Goal: Task Accomplishment & Management: Use online tool/utility

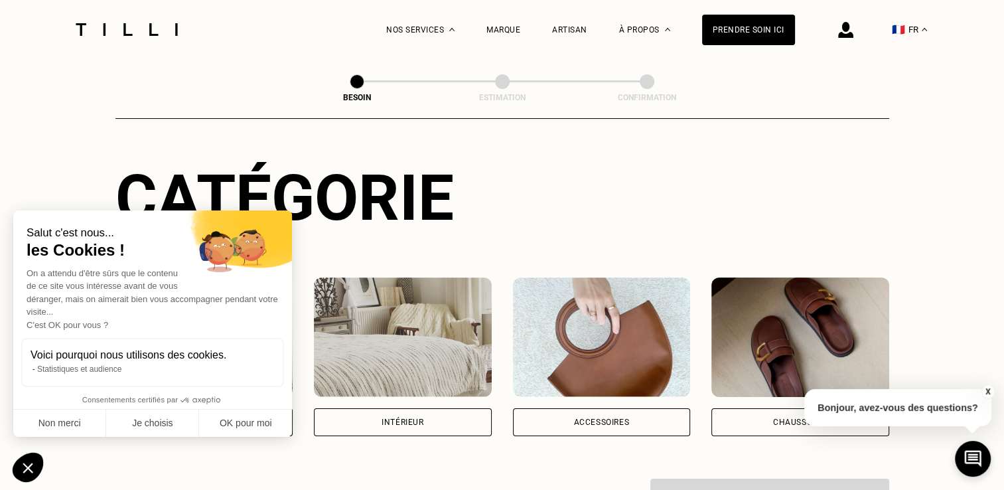
scroll to position [266, 0]
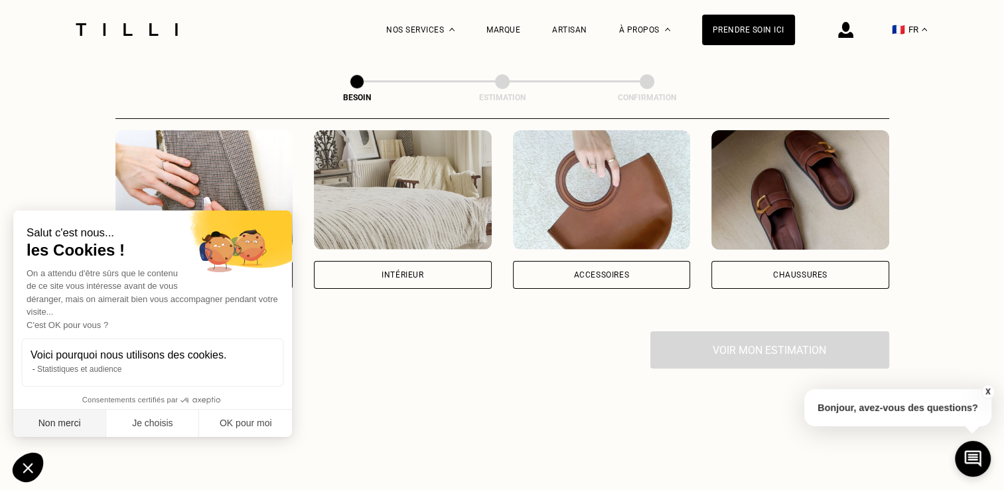
click at [68, 418] on button "Non merci" at bounding box center [59, 424] width 93 height 28
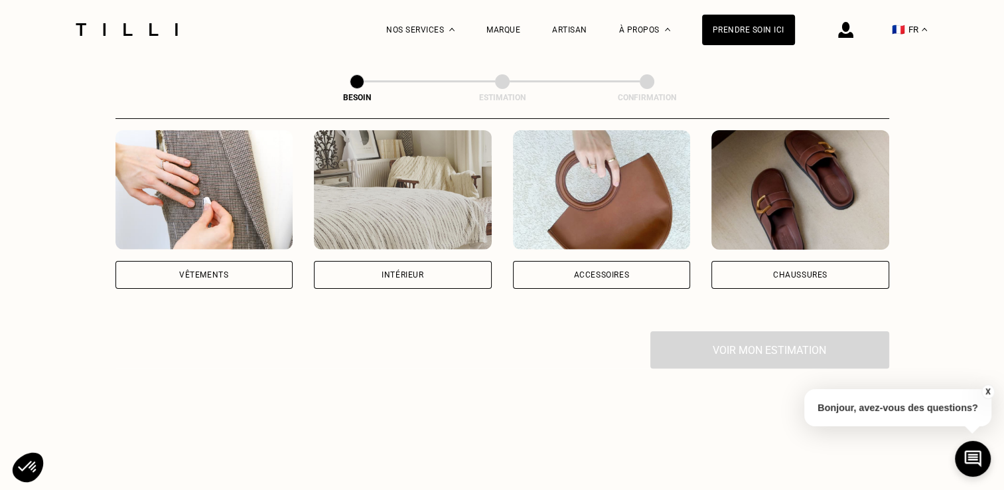
click at [191, 271] on div "Vêtements" at bounding box center [203, 275] width 49 height 8
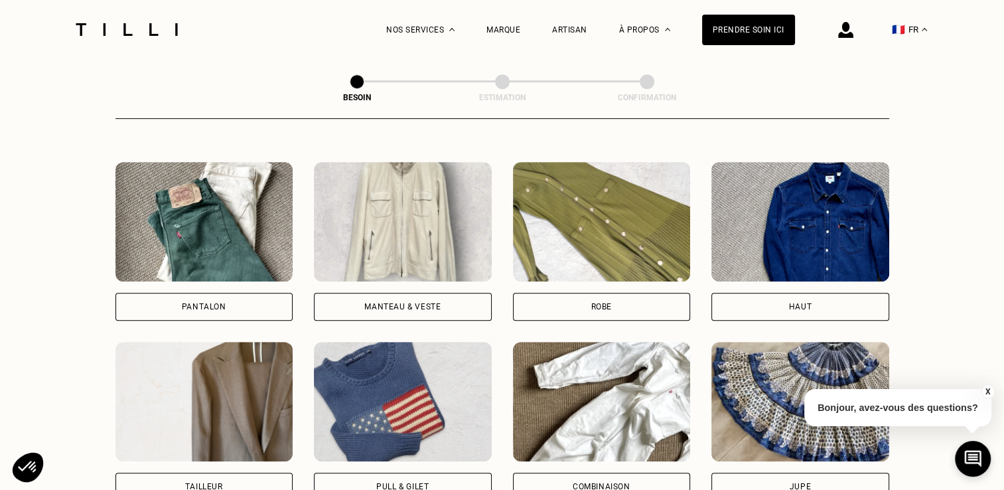
scroll to position [566, 0]
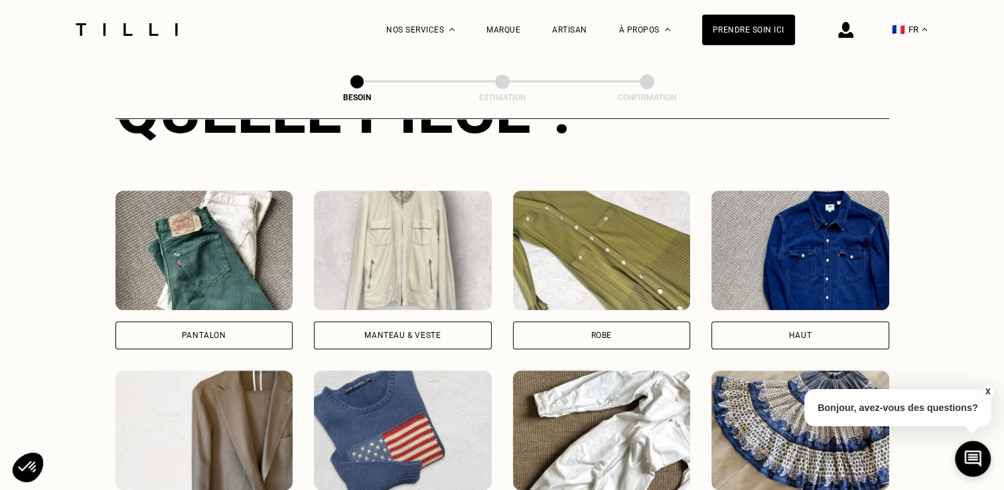
click at [826, 247] on img at bounding box center [801, 250] width 178 height 119
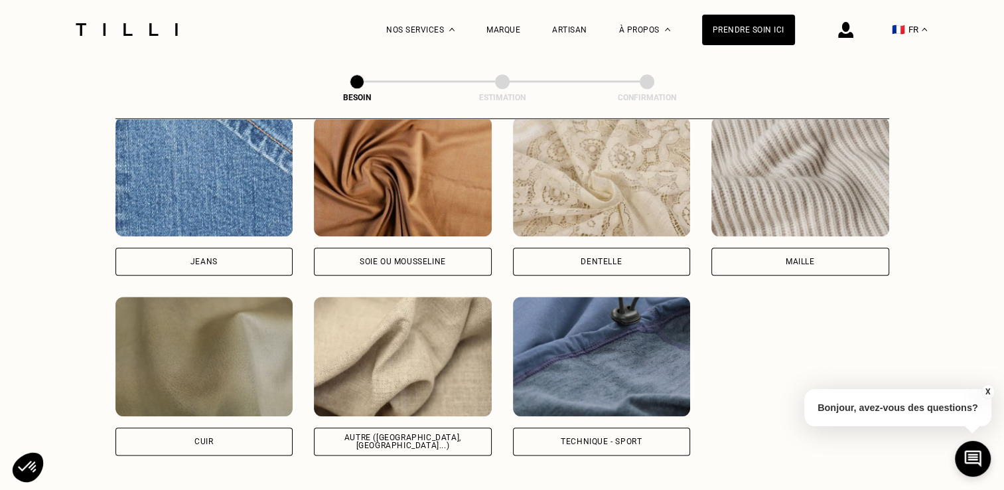
scroll to position [1420, 0]
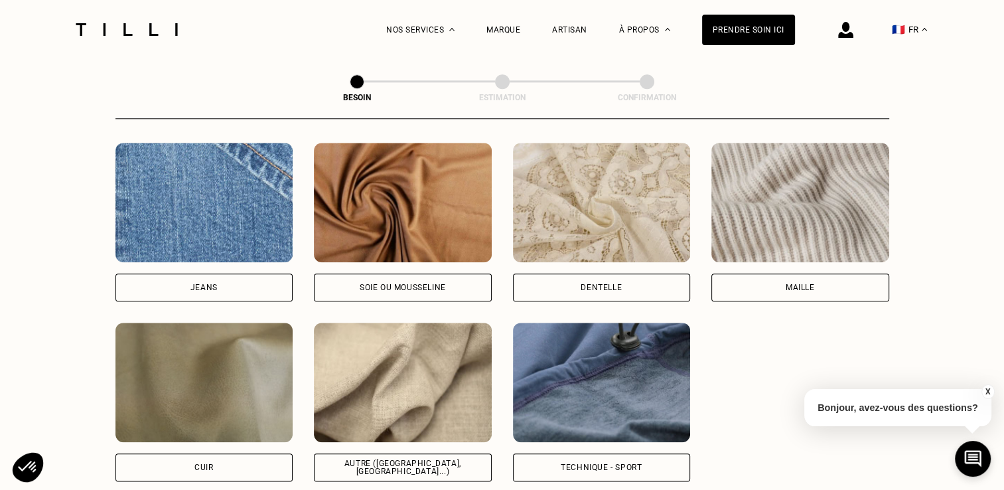
click at [441, 325] on img at bounding box center [403, 382] width 178 height 119
select select "FR"
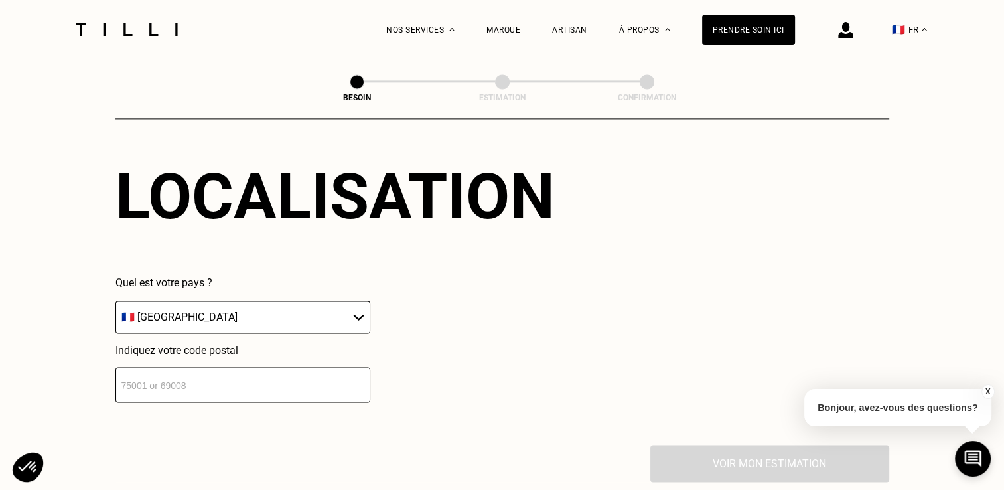
scroll to position [1850, 0]
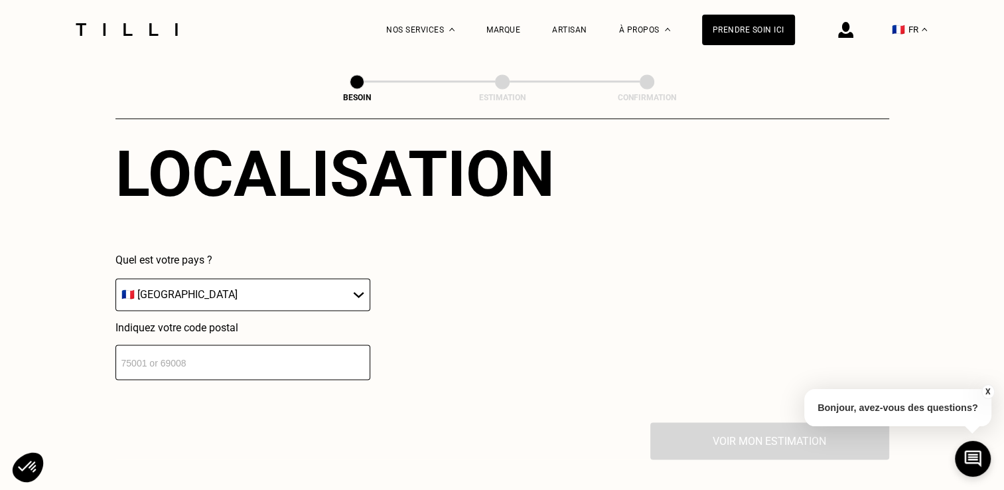
click at [310, 358] on input "number" at bounding box center [243, 362] width 255 height 35
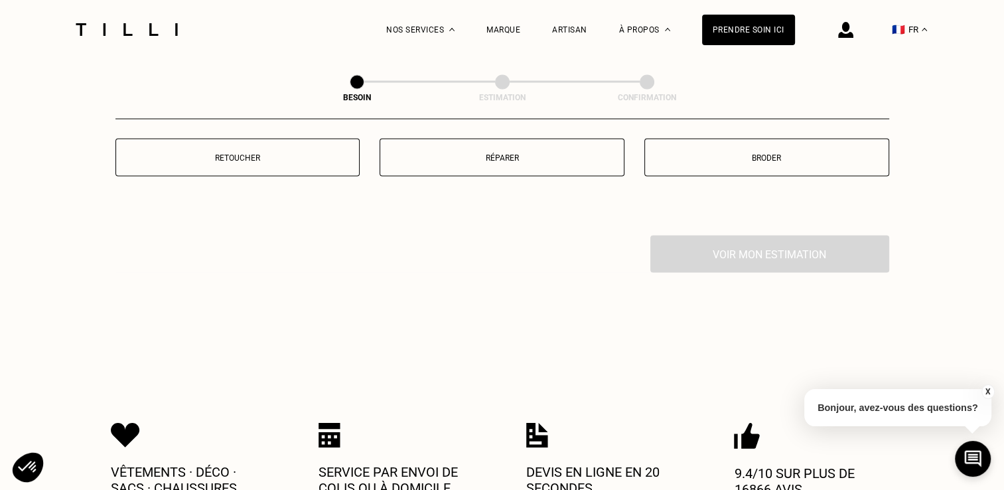
scroll to position [2379, 0]
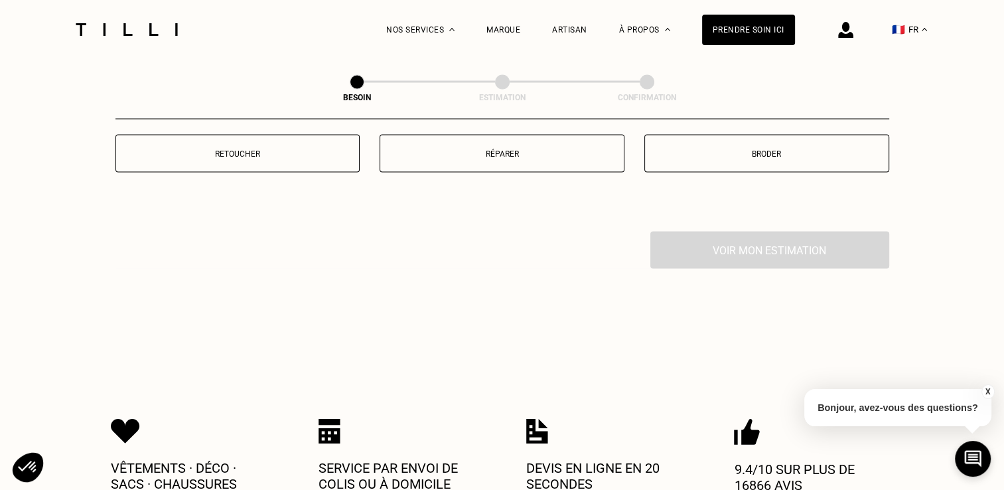
type input "59250"
click at [279, 149] on p "Retoucher" at bounding box center [238, 153] width 230 height 9
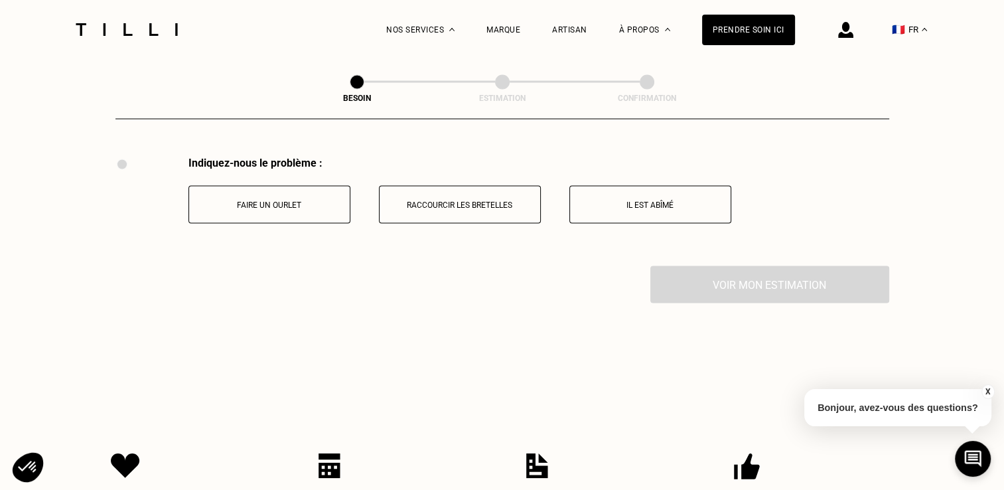
scroll to position [2255, 0]
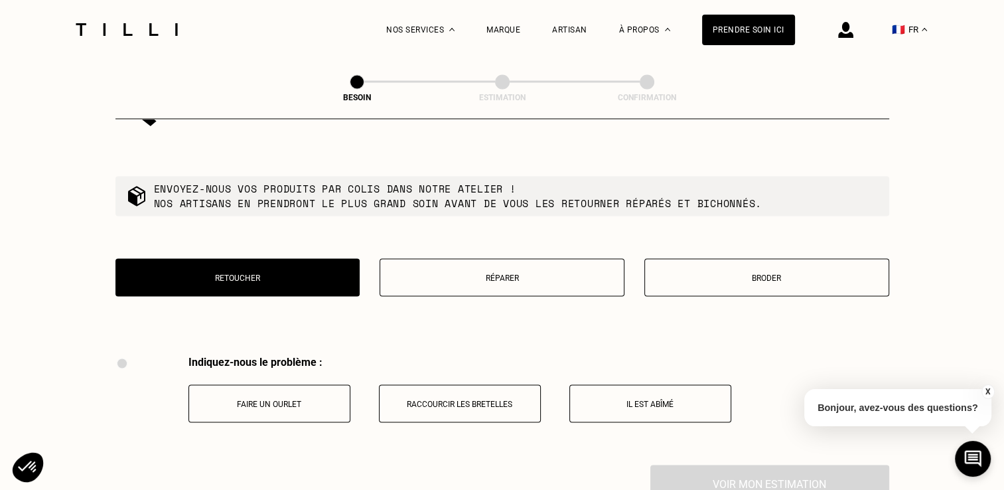
click at [487, 262] on button "Réparer" at bounding box center [502, 277] width 245 height 38
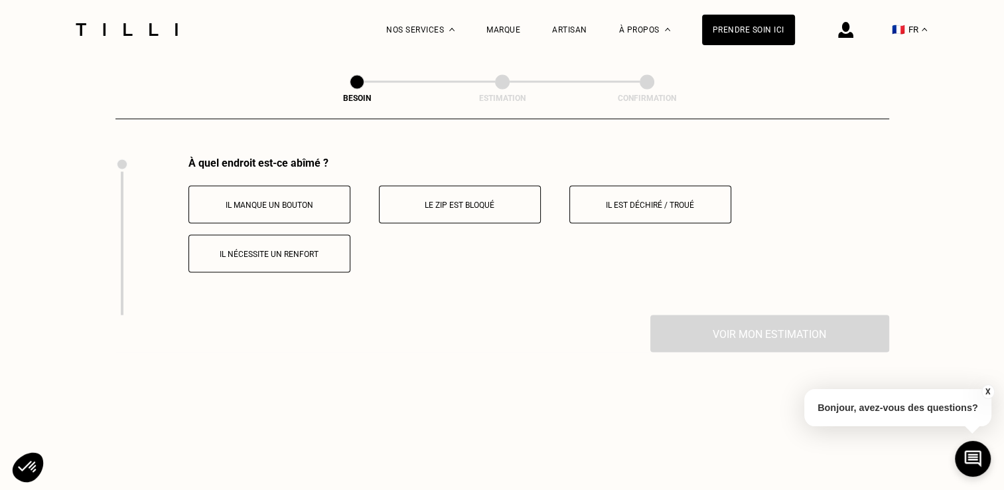
scroll to position [2322, 0]
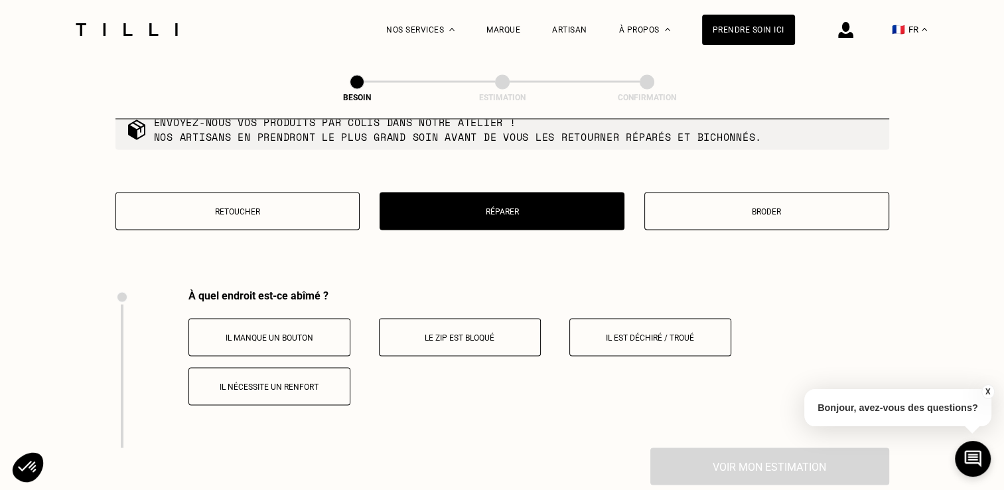
click at [828, 206] on p "Broder" at bounding box center [767, 210] width 230 height 9
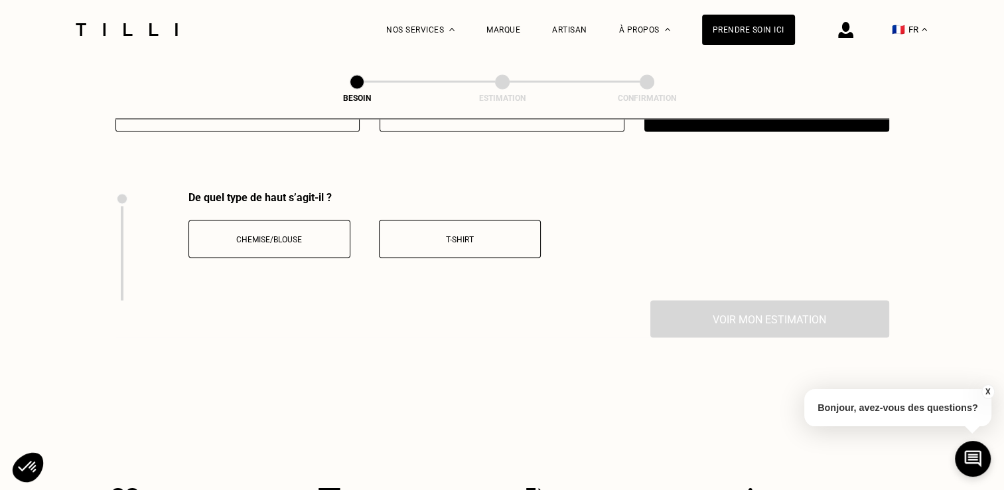
scroll to position [2388, 0]
